Goal: Find specific page/section: Find specific page/section

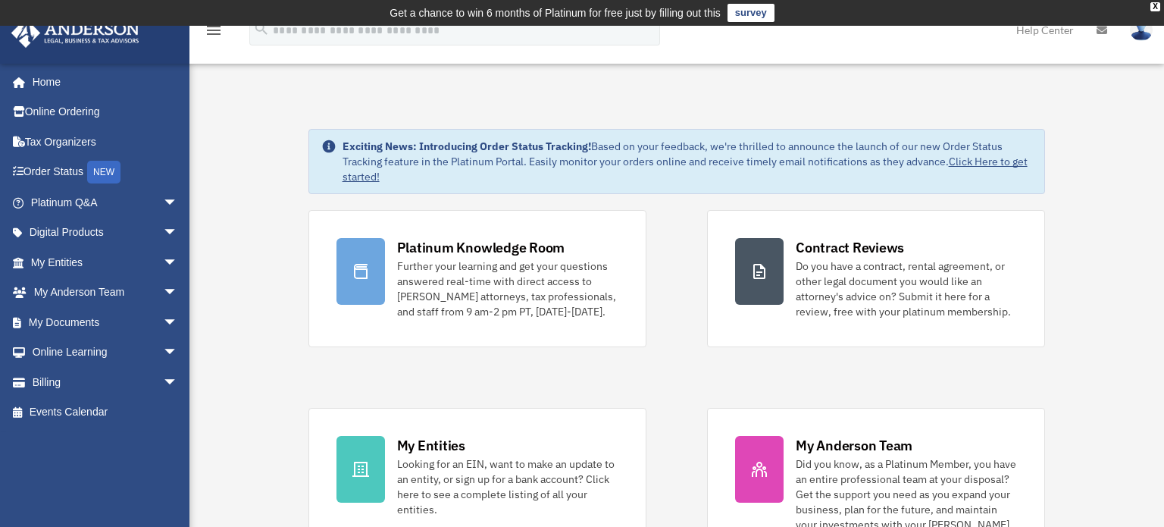
click at [0, 0] on div "x" at bounding box center [0, 0] width 0 height 0
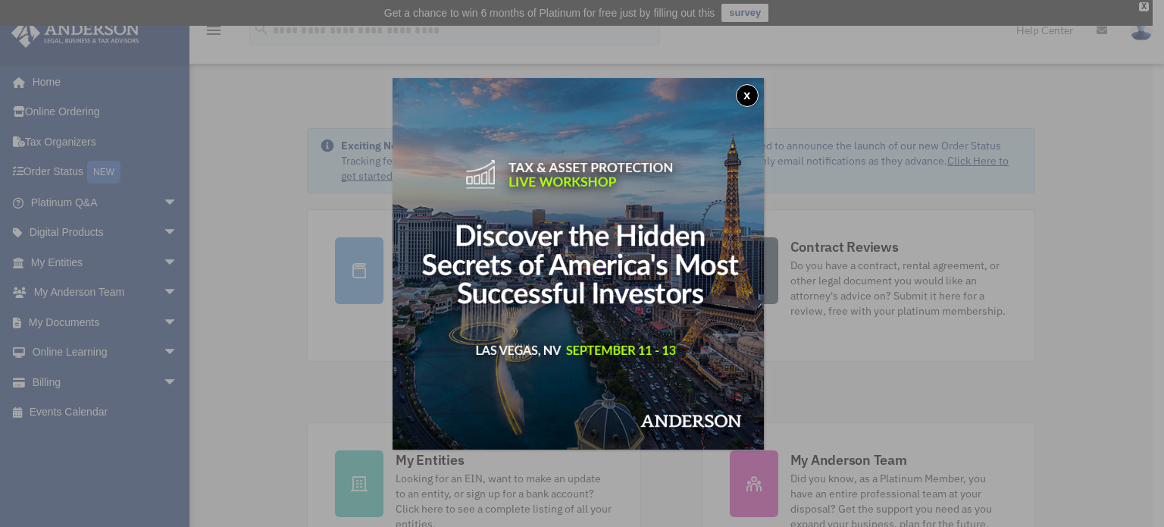
drag, startPoint x: 750, startPoint y: 99, endPoint x: 615, endPoint y: 146, distance: 143.1
click at [750, 99] on button "x" at bounding box center [747, 95] width 23 height 23
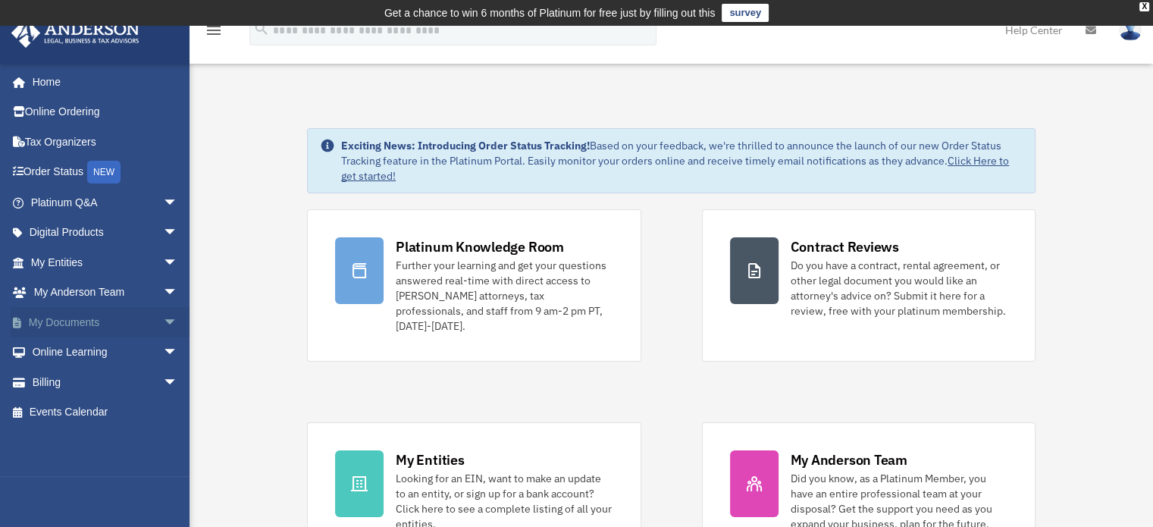
click at [163, 319] on span "arrow_drop_down" at bounding box center [178, 322] width 30 height 31
click at [77, 320] on link "My Documents arrow_drop_up" at bounding box center [106, 322] width 190 height 30
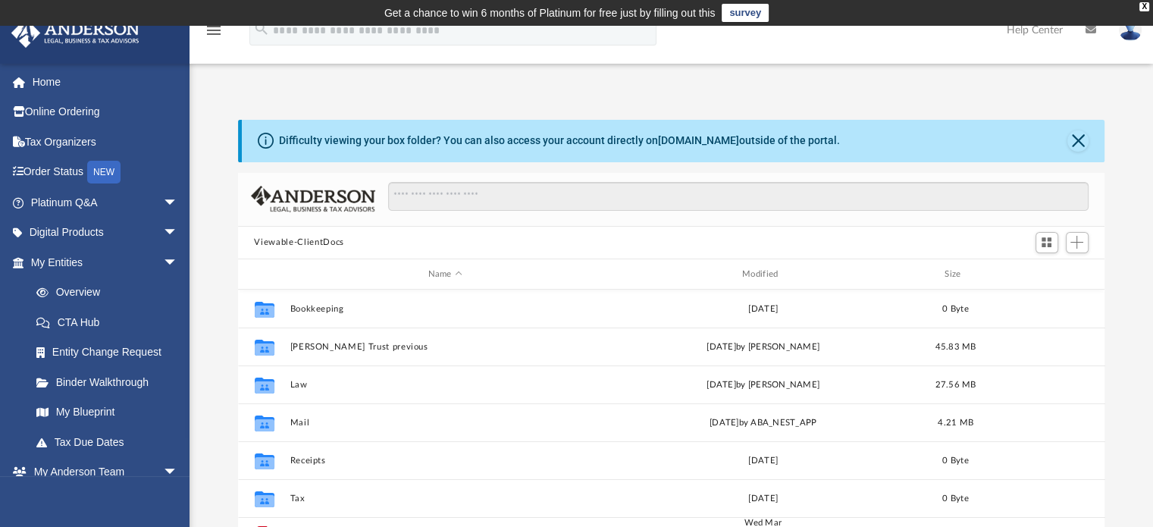
scroll to position [76, 0]
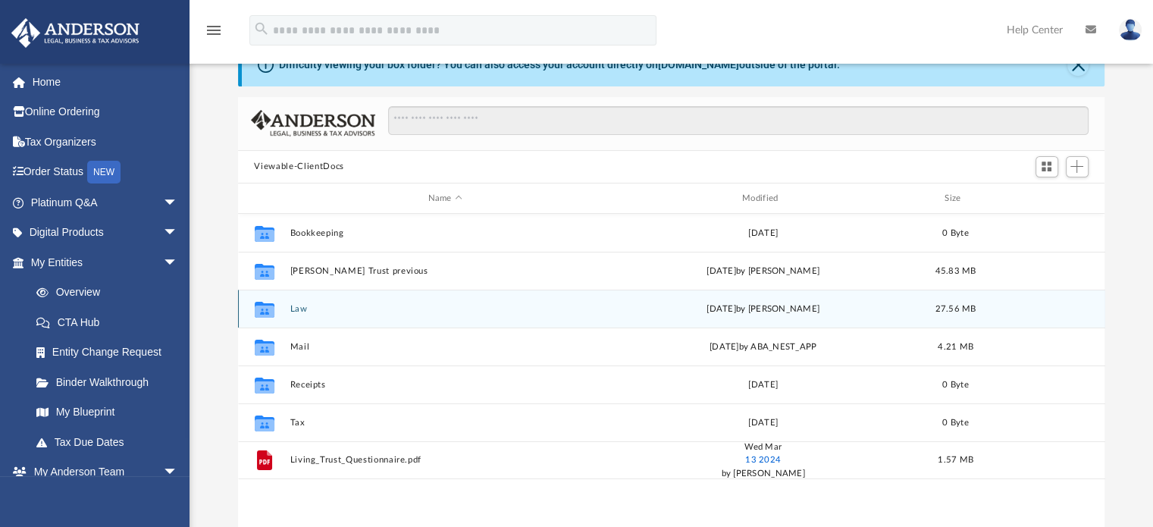
click at [303, 308] on button "Law" at bounding box center [445, 309] width 311 height 10
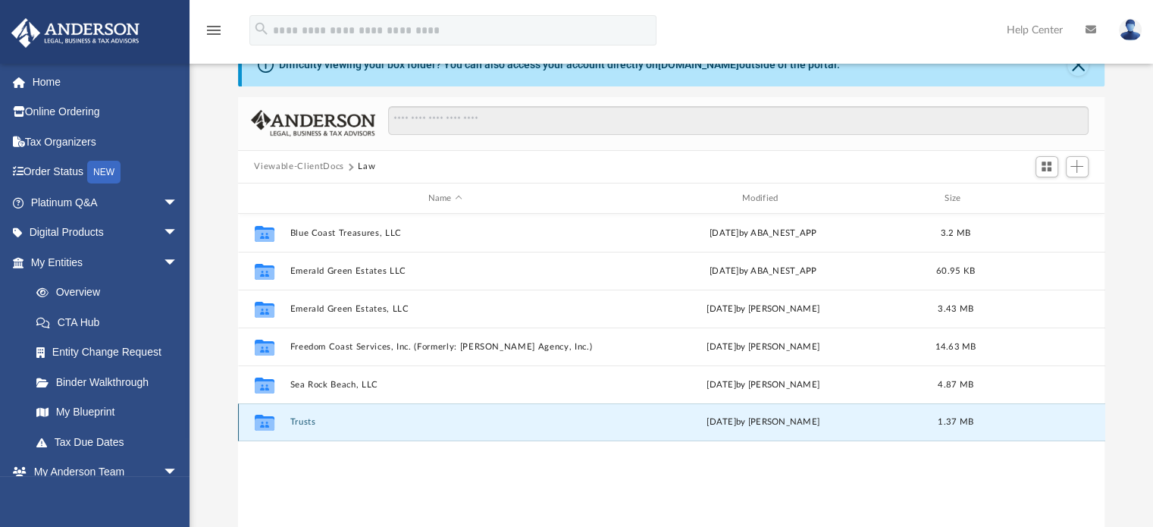
click at [324, 420] on button "Trusts" at bounding box center [445, 423] width 311 height 10
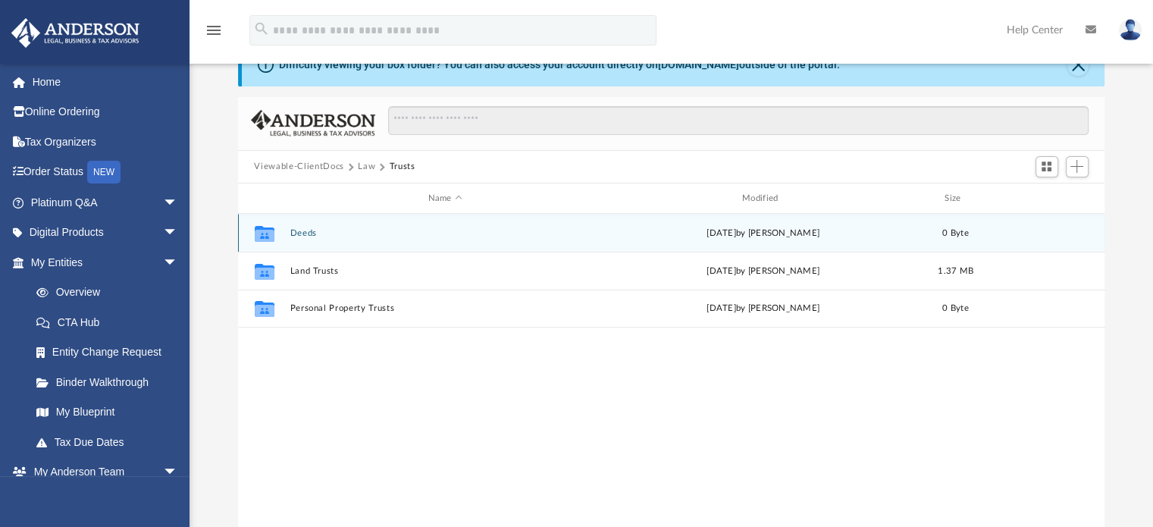
click at [296, 236] on button "Deeds" at bounding box center [445, 233] width 311 height 10
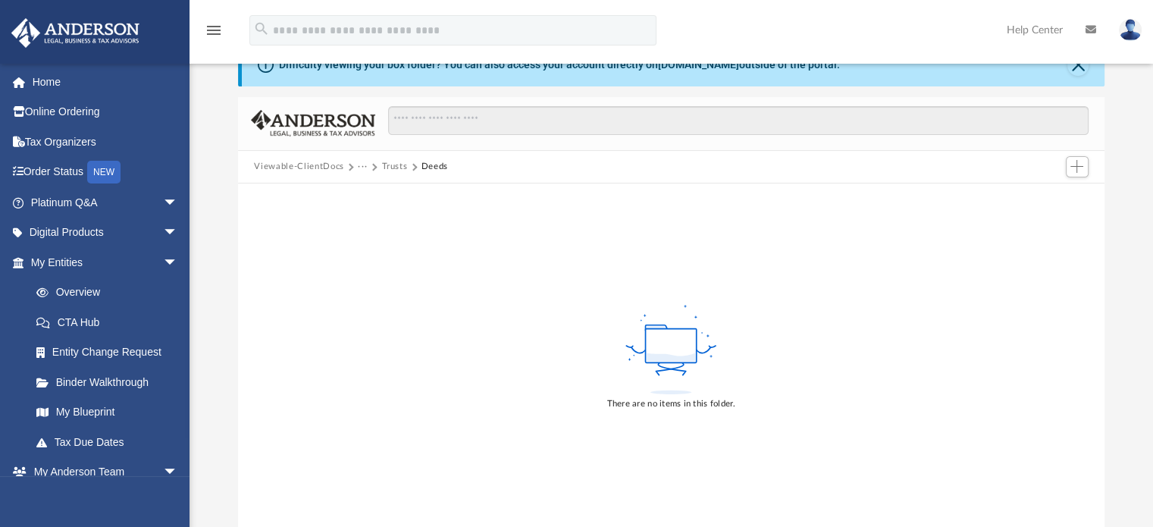
click at [386, 163] on button "Trusts" at bounding box center [394, 167] width 26 height 14
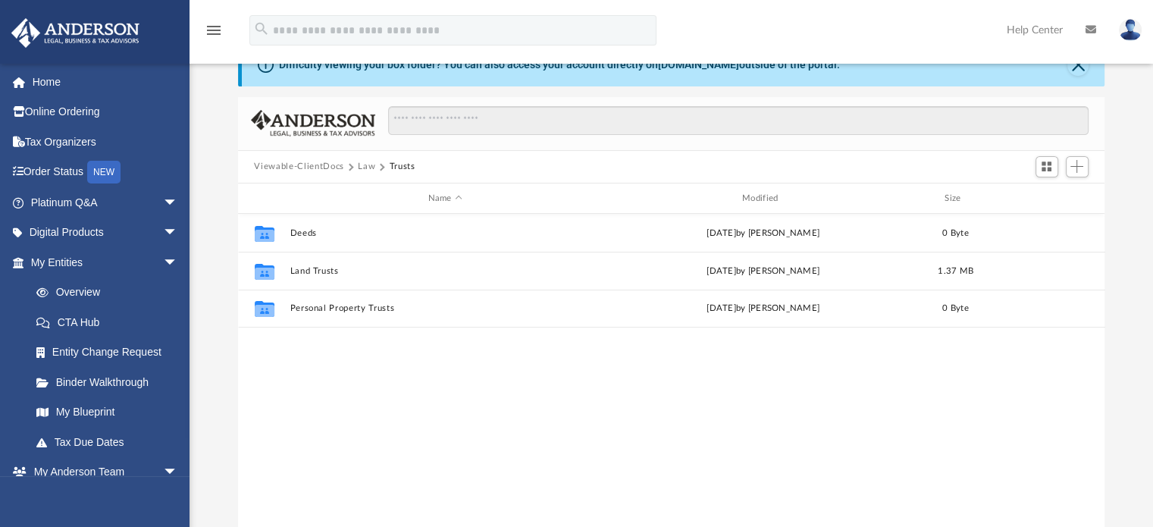
scroll to position [333, 855]
click at [365, 166] on button "Law" at bounding box center [366, 167] width 17 height 14
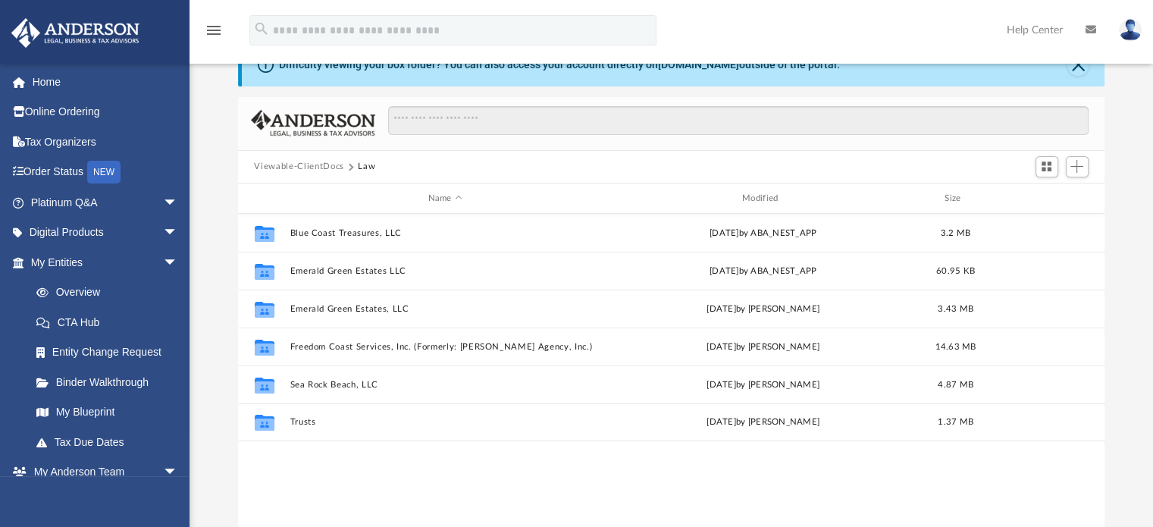
click at [322, 164] on button "Viewable-ClientDocs" at bounding box center [298, 167] width 89 height 14
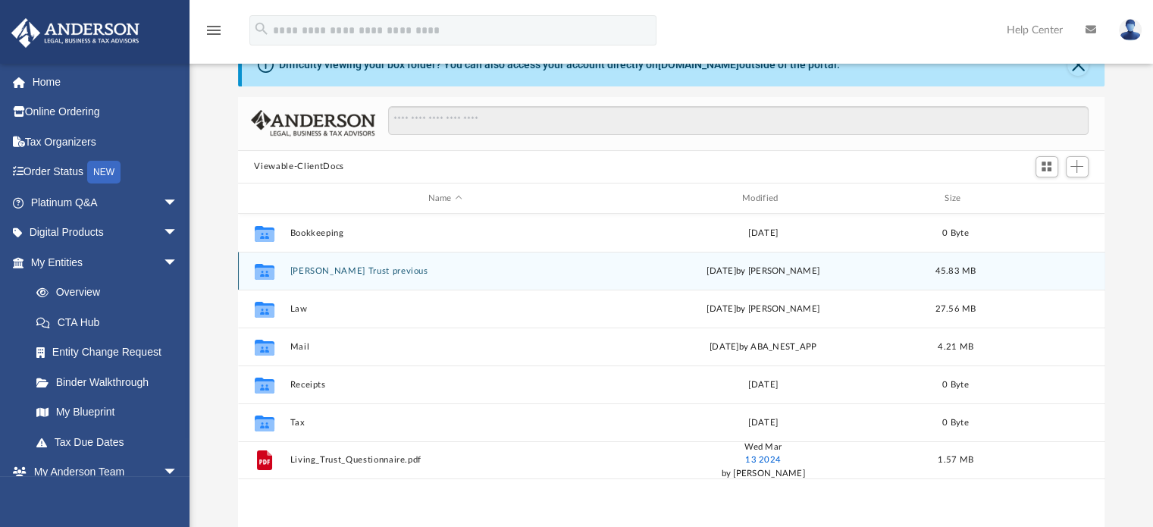
click at [318, 272] on button "Kessler Trust previous" at bounding box center [445, 271] width 311 height 10
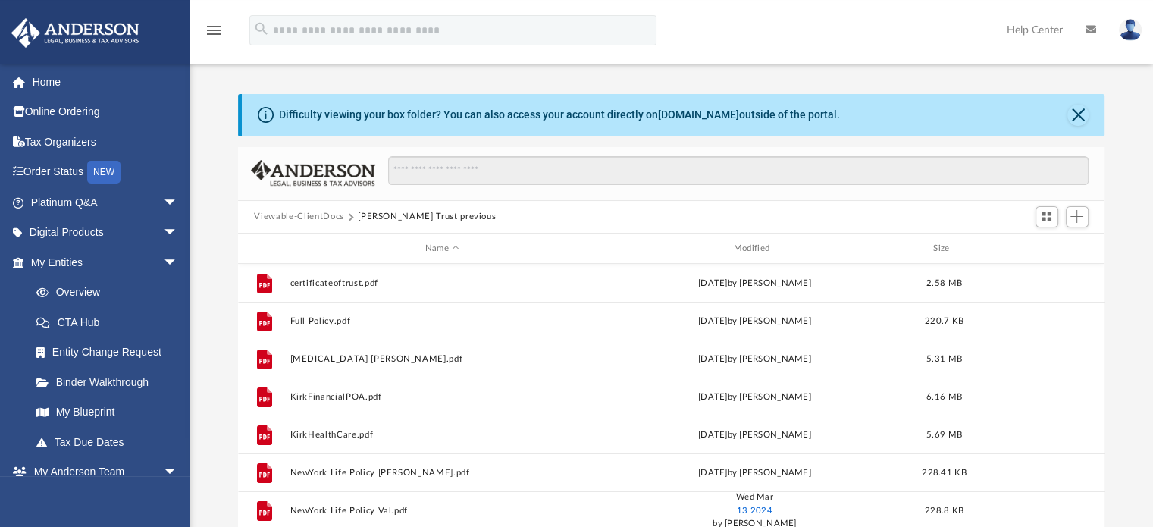
scroll to position [0, 0]
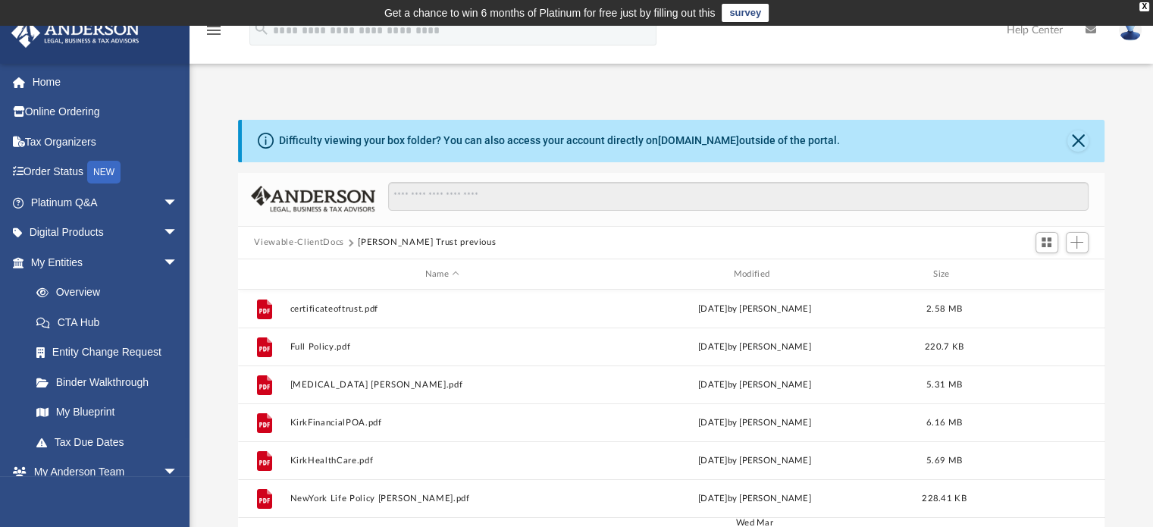
click at [324, 244] on button "Viewable-ClientDocs" at bounding box center [298, 243] width 89 height 14
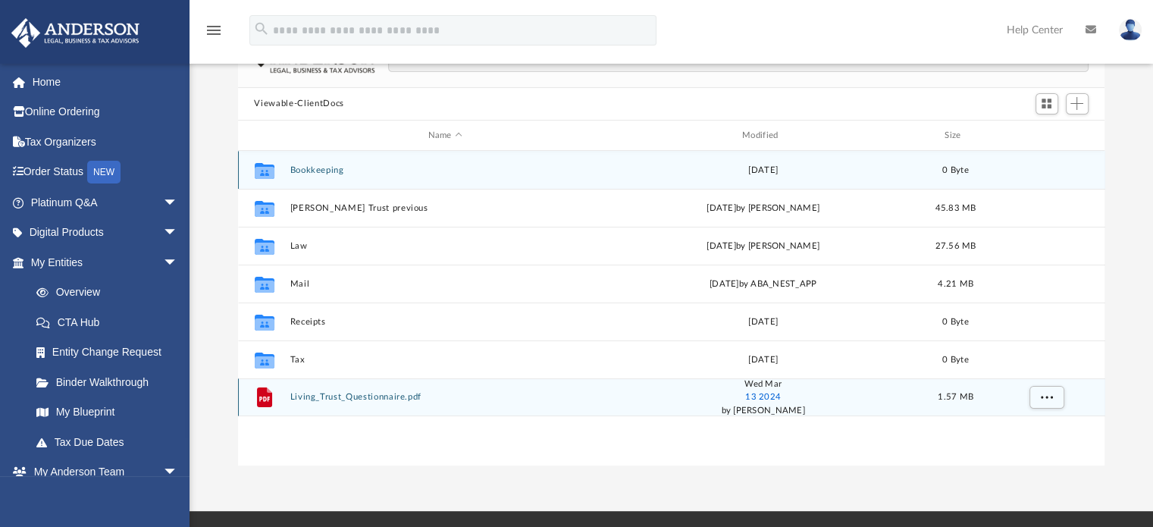
scroll to position [152, 0]
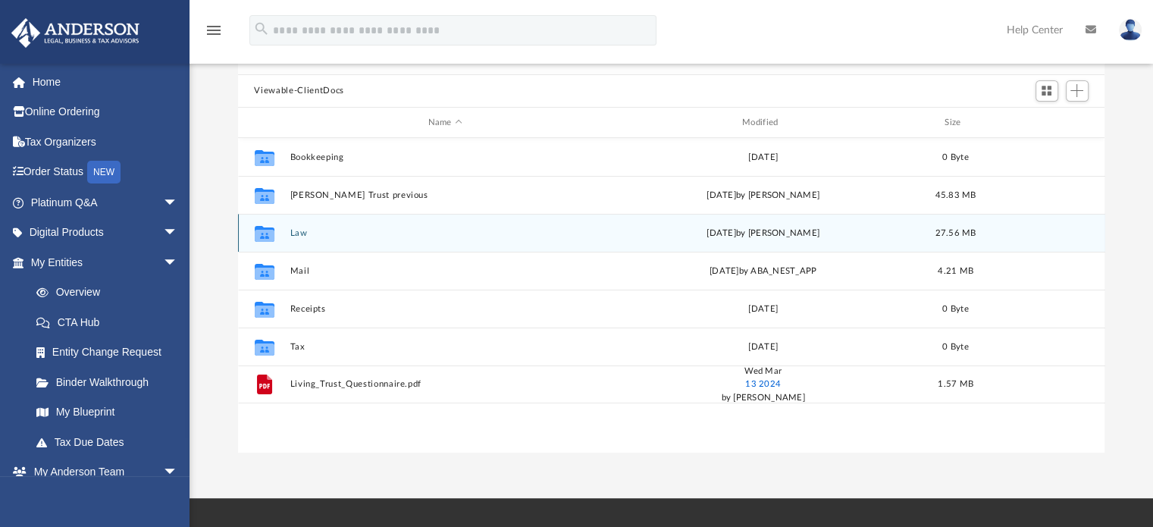
click at [290, 233] on button "Law" at bounding box center [445, 233] width 311 height 10
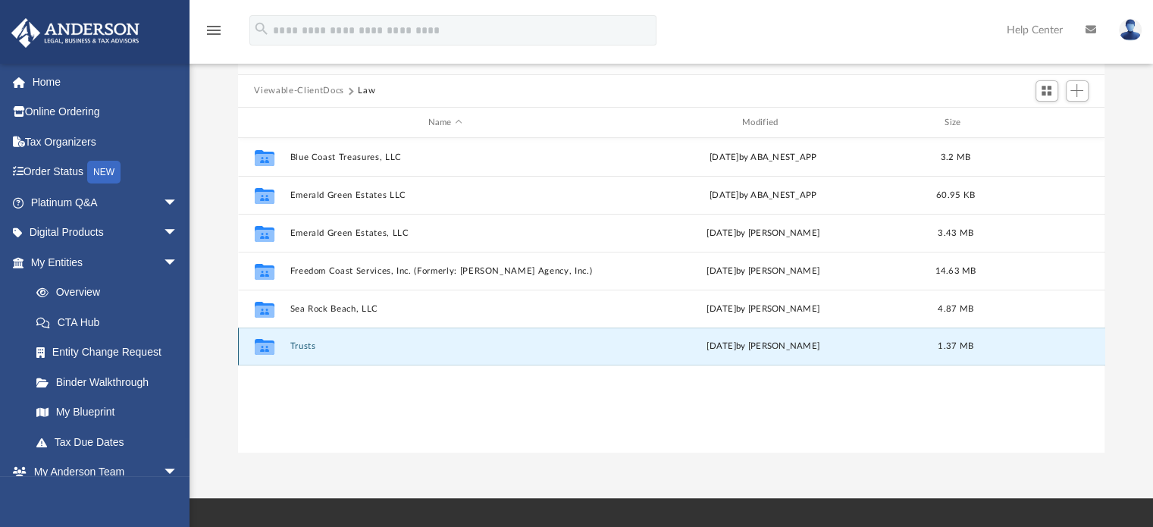
click at [301, 346] on button "Trusts" at bounding box center [445, 347] width 311 height 10
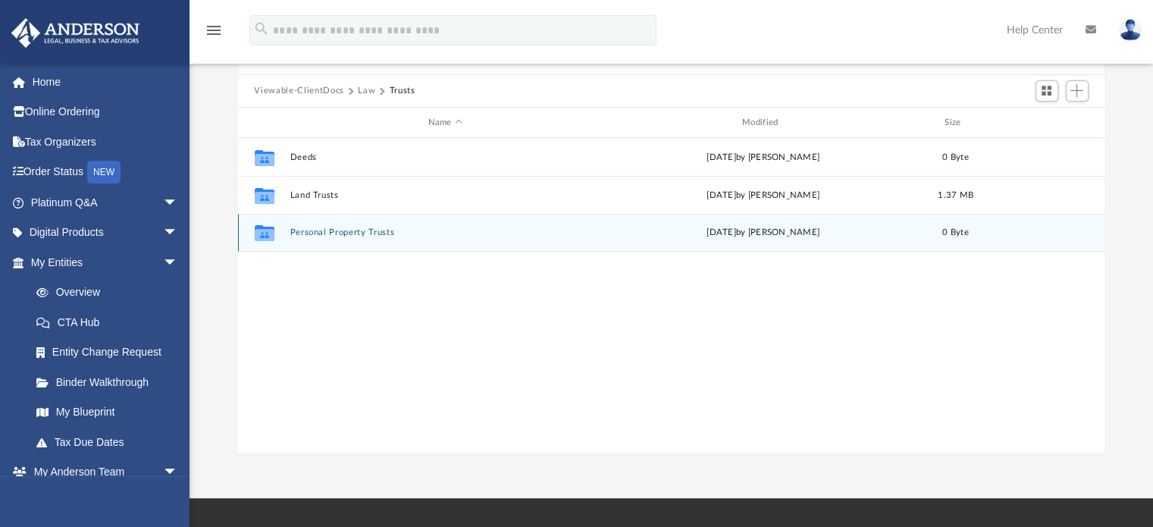
click at [319, 240] on div "Collaborated Folder Personal Property Trusts Tue Mar 18 2025 by Ashley Sevy 0 B…" at bounding box center [671, 233] width 867 height 38
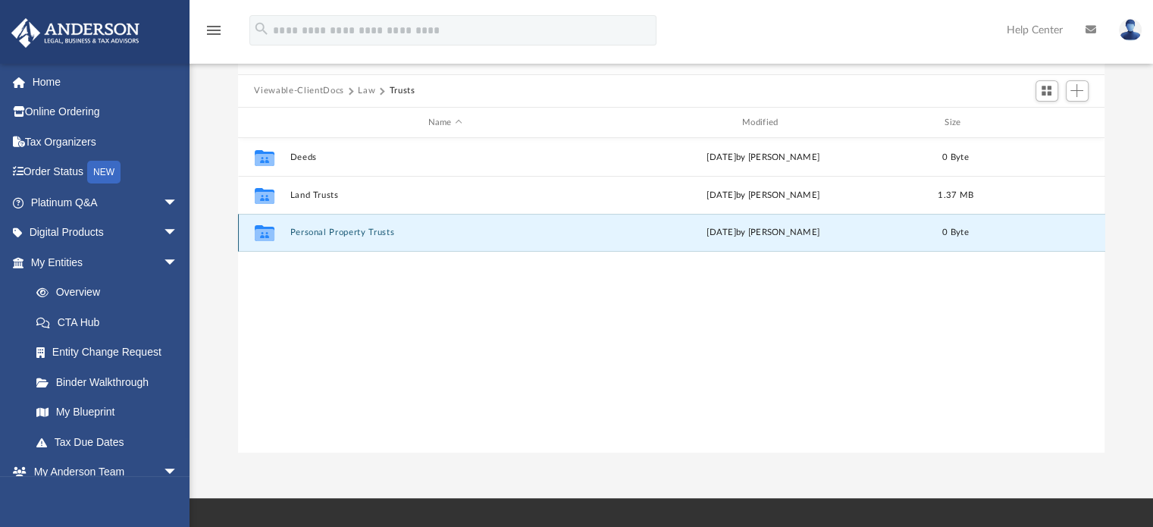
click at [318, 233] on button "Personal Property Trusts" at bounding box center [445, 233] width 311 height 10
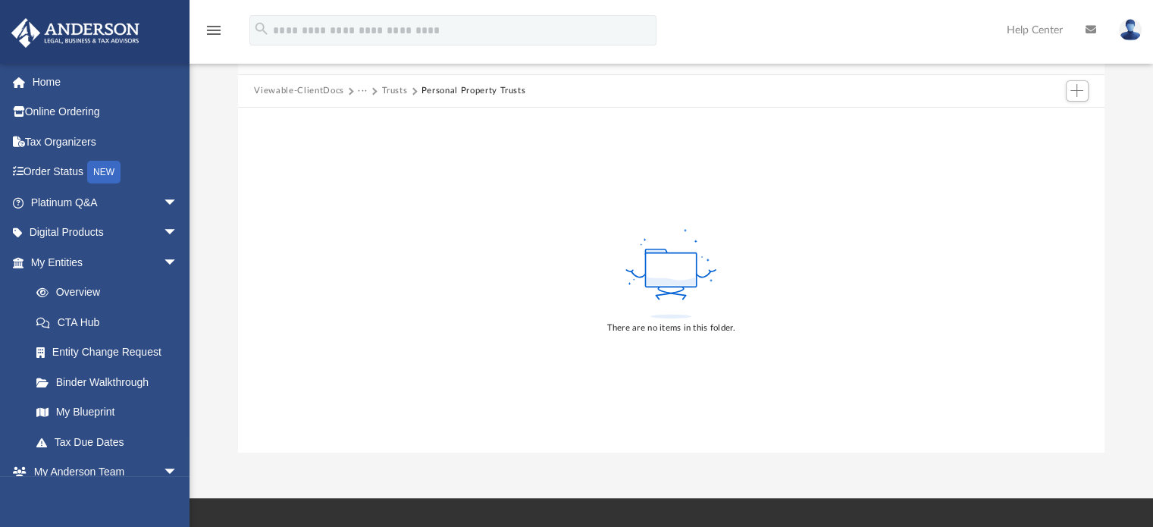
click at [312, 92] on button "Viewable-ClientDocs" at bounding box center [298, 91] width 89 height 14
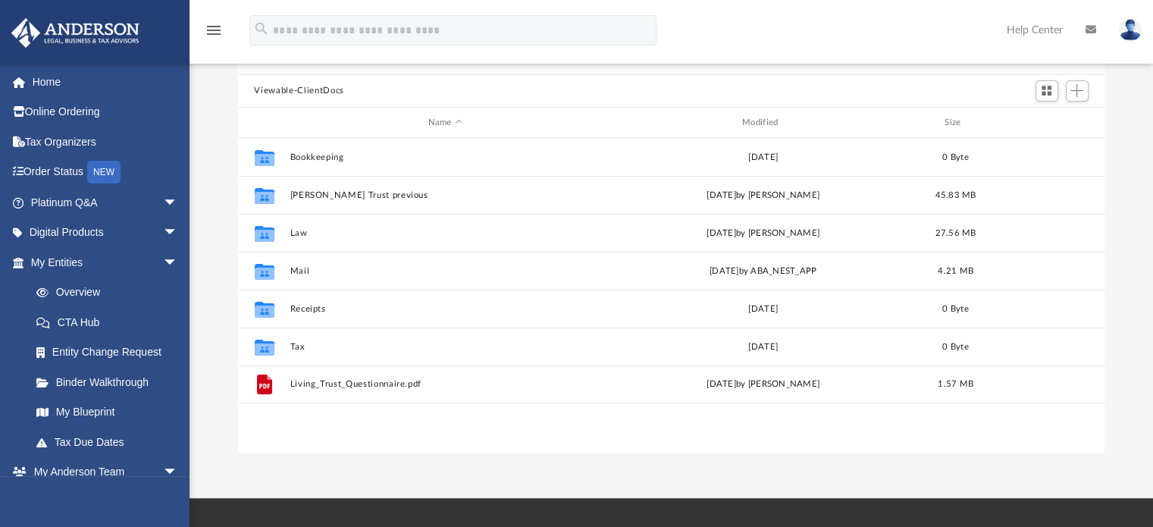
scroll to position [333, 855]
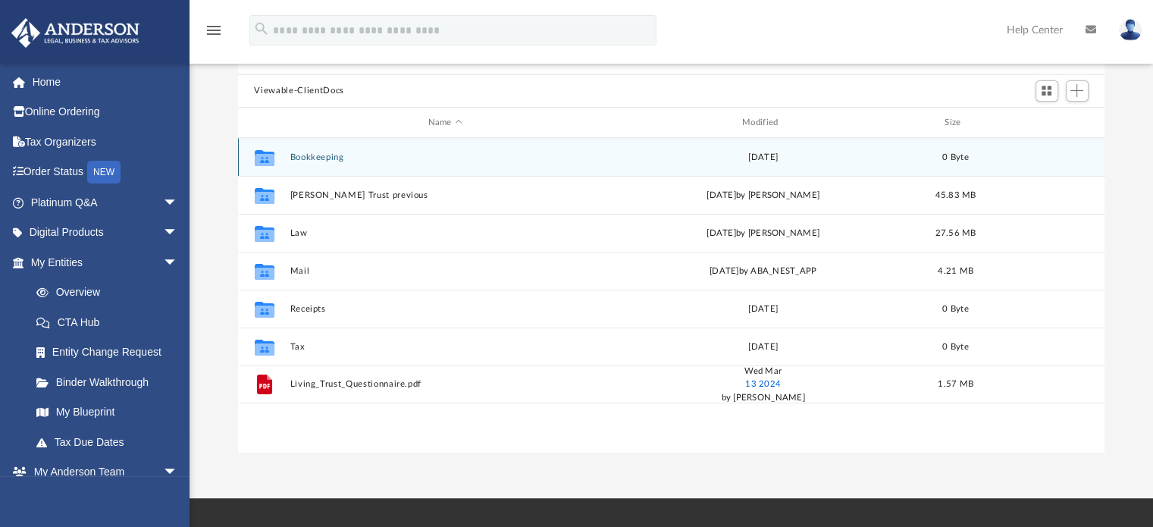
click at [307, 158] on button "Bookkeeping" at bounding box center [445, 157] width 311 height 10
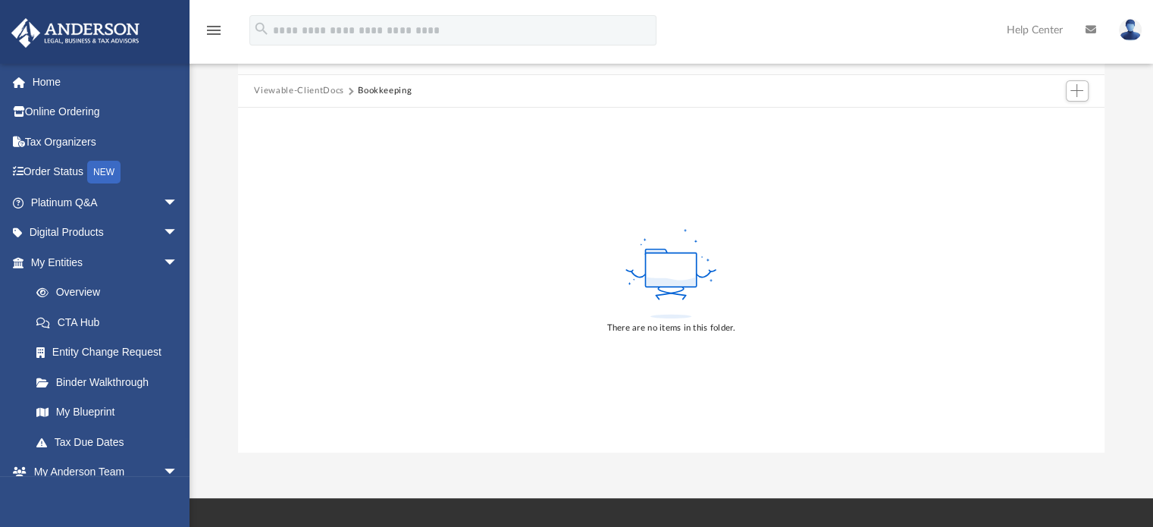
click at [304, 90] on button "Viewable-ClientDocs" at bounding box center [298, 91] width 89 height 14
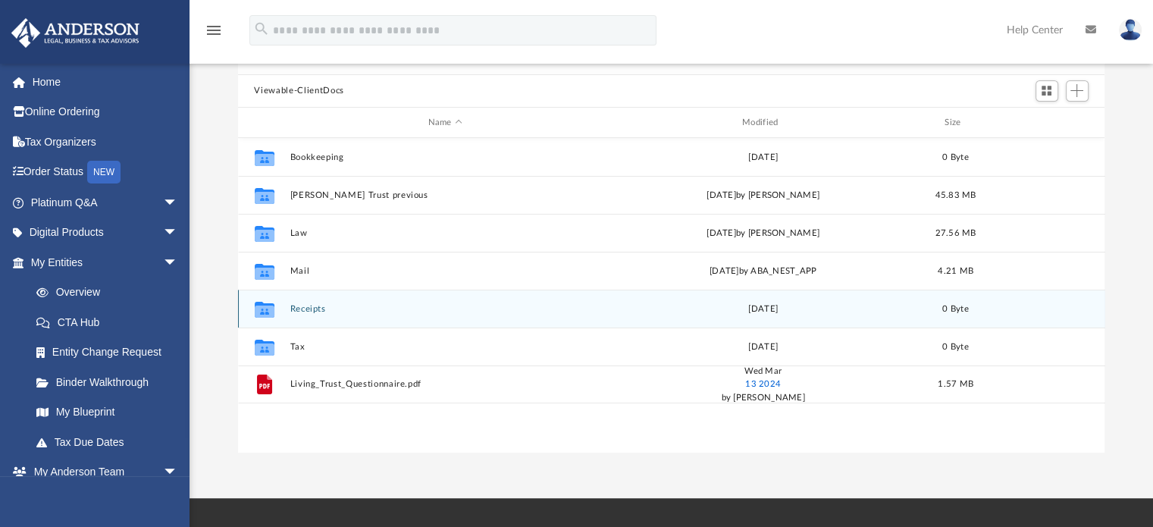
click at [291, 309] on button "Receipts" at bounding box center [445, 309] width 311 height 10
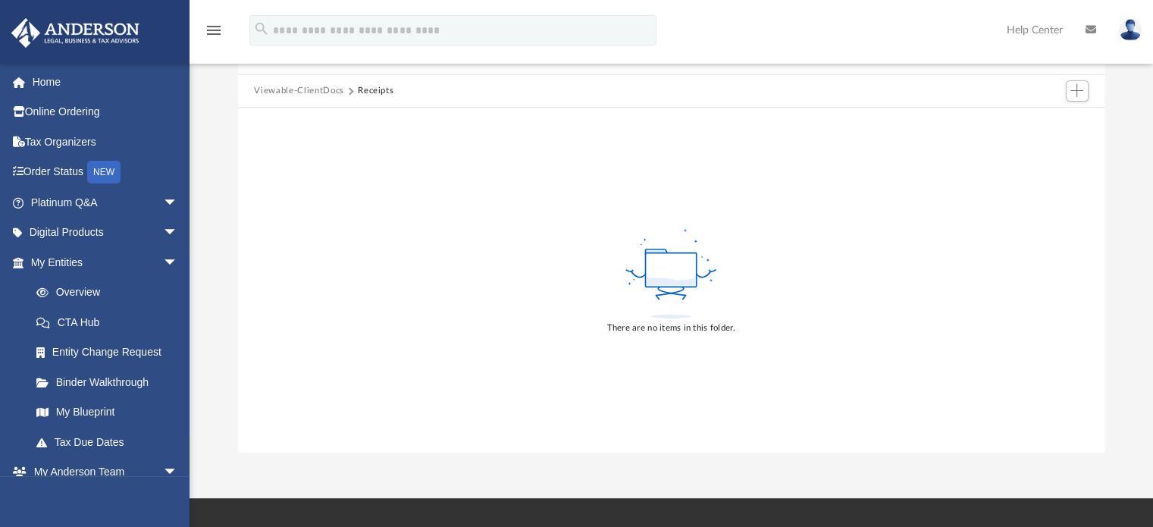
click at [273, 87] on button "Viewable-ClientDocs" at bounding box center [298, 91] width 89 height 14
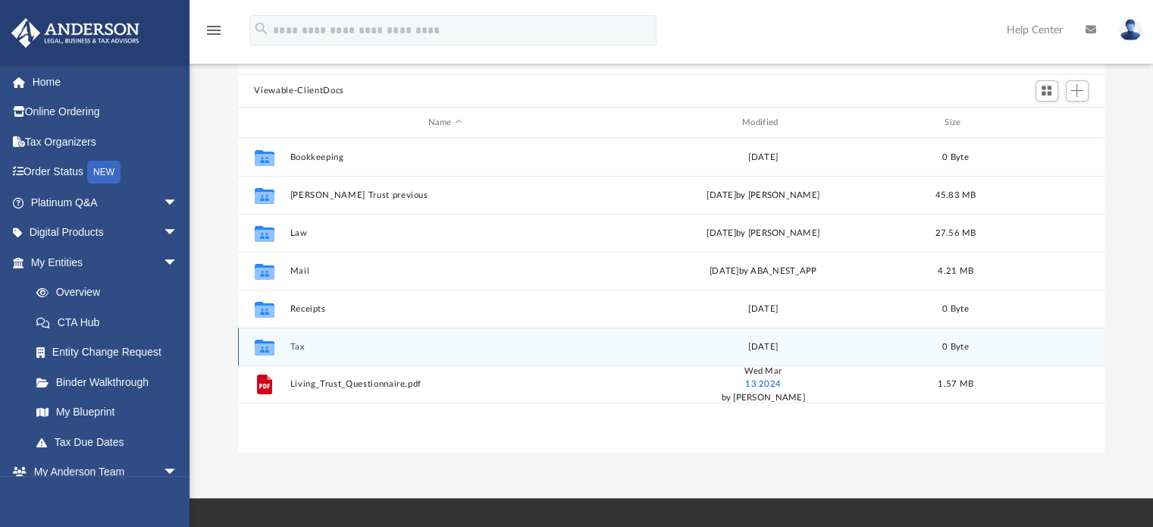
click at [294, 349] on button "Tax" at bounding box center [445, 347] width 311 height 10
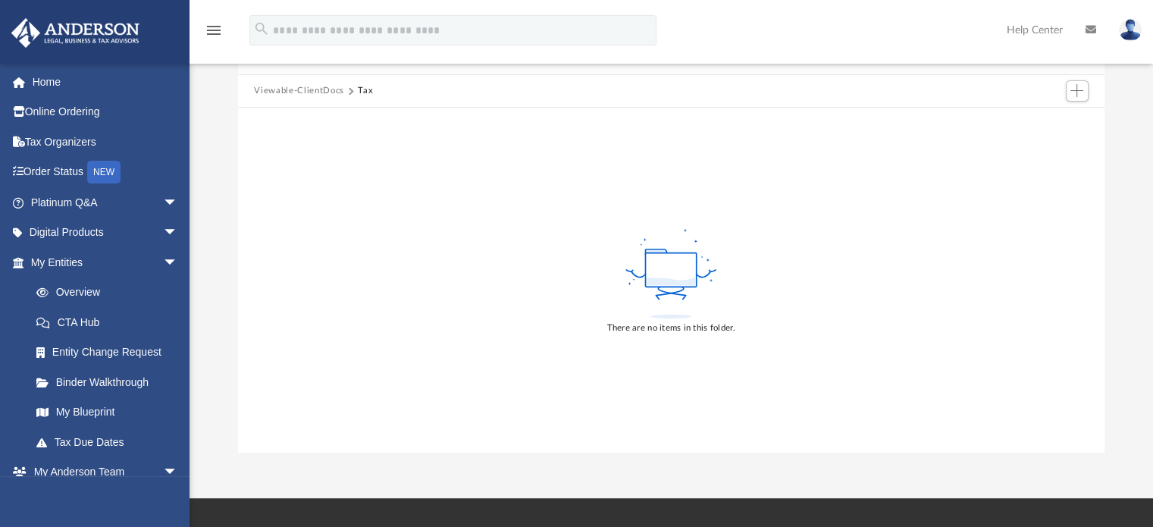
click at [276, 89] on button "Viewable-ClientDocs" at bounding box center [298, 91] width 89 height 14
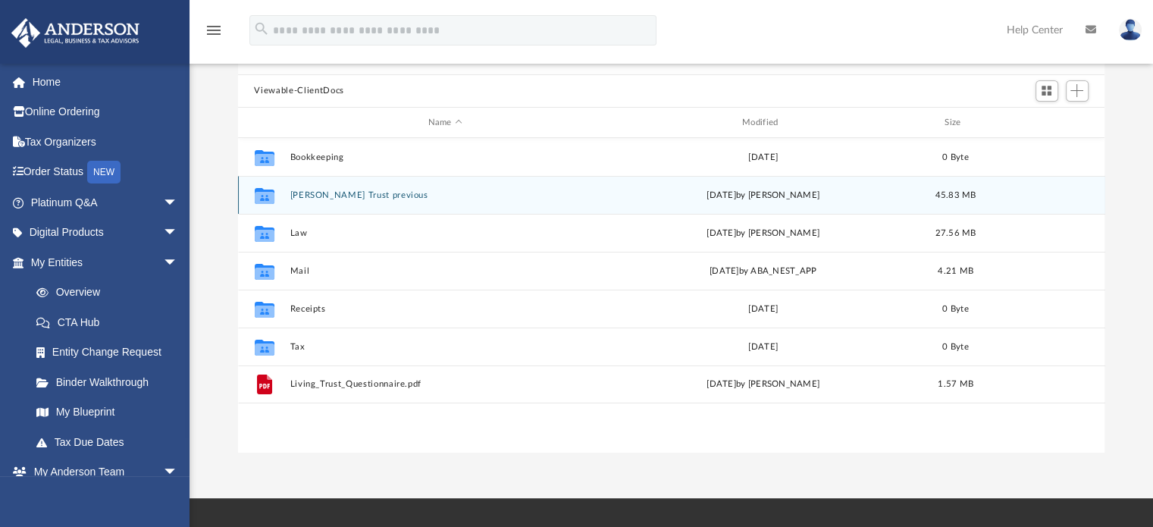
click at [357, 206] on div "Collaborated Folder Kessler Trust previous Fri Mar 15 2024 by Kirk Kessler 45.8…" at bounding box center [671, 195] width 867 height 38
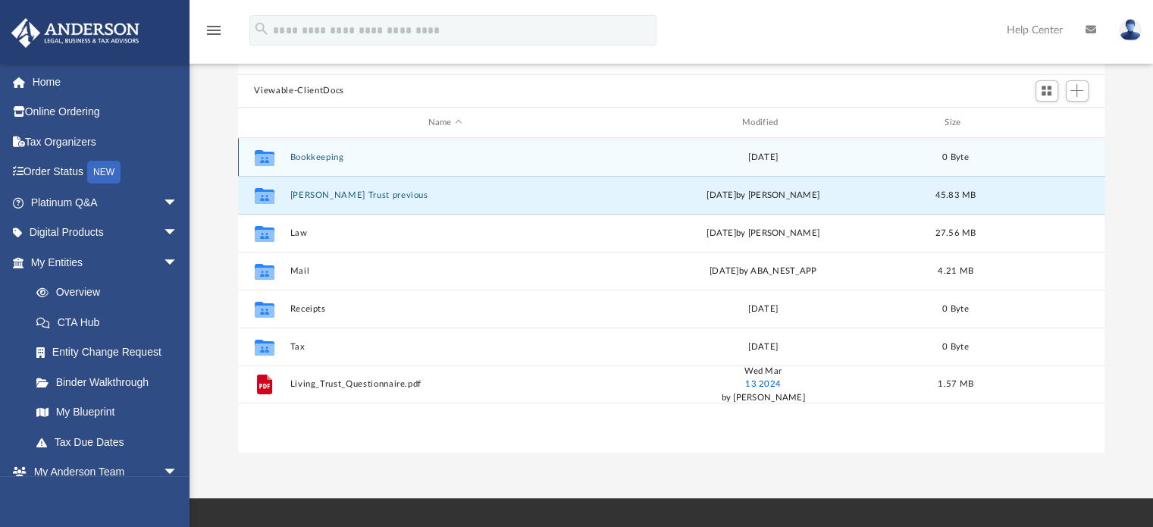
click at [315, 161] on button "Bookkeeping" at bounding box center [445, 157] width 311 height 10
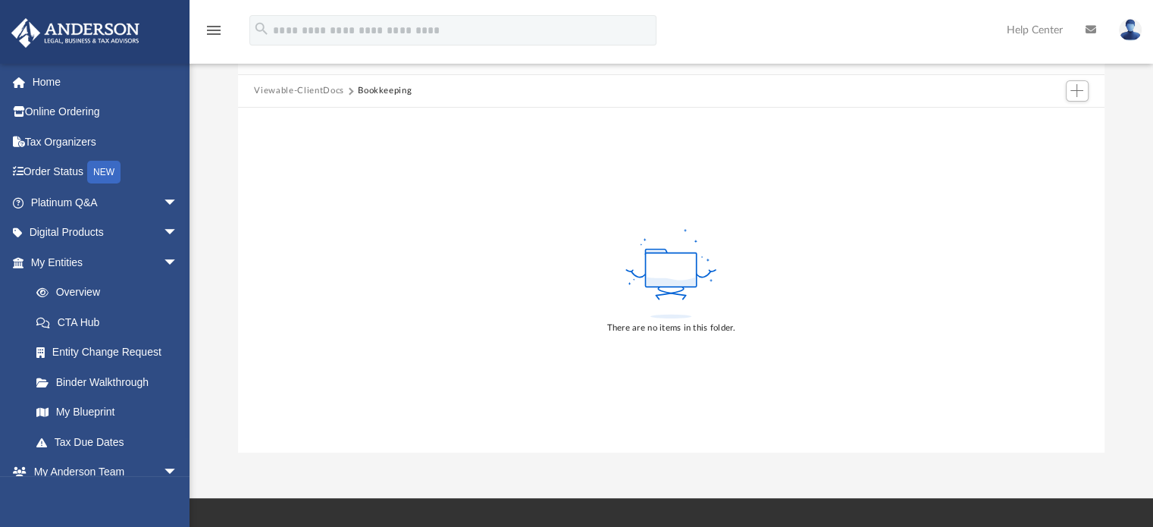
click at [277, 89] on button "Viewable-ClientDocs" at bounding box center [298, 91] width 89 height 14
